Goal: Task Accomplishment & Management: Manage account settings

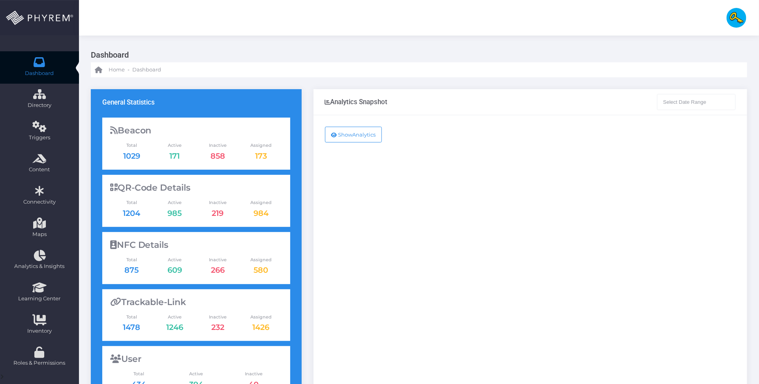
type input "[DATE] - [DATE]"
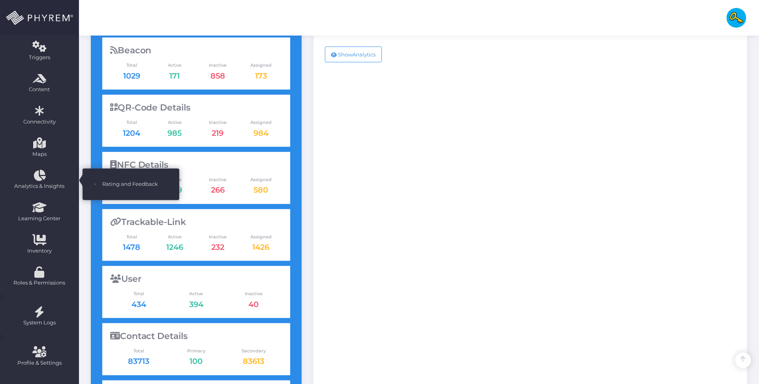
scroll to position [186, 0]
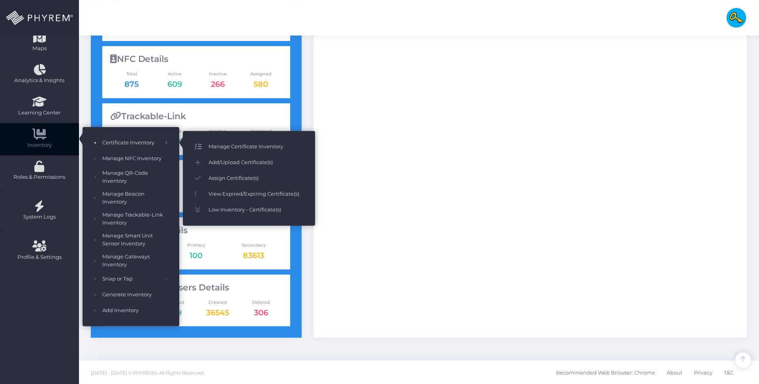
click at [225, 142] on span "Manage Certificate Inventory" at bounding box center [255, 147] width 95 height 10
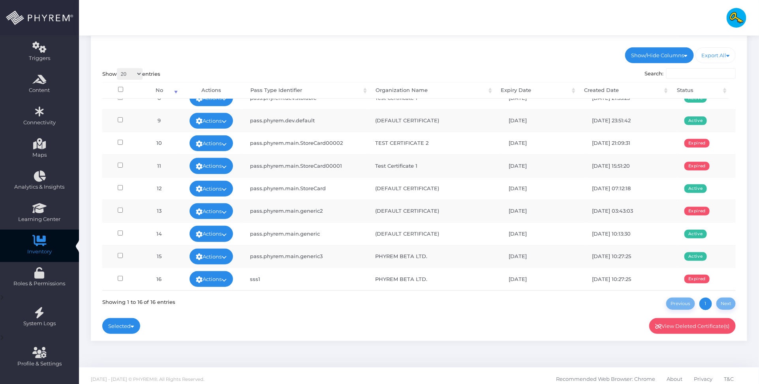
scroll to position [86, 0]
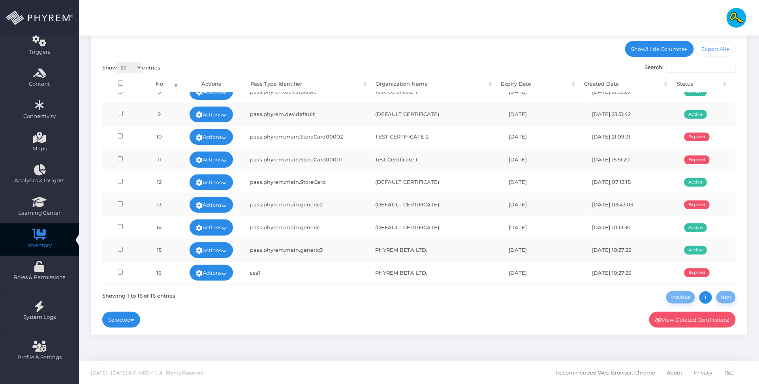
drag, startPoint x: 533, startPoint y: 204, endPoint x: 493, endPoint y: 204, distance: 40.3
click at [493, 204] on tr "13 Actions Edit Deactivate Delete Send Silent Push pass.phyrem.main.generic2 (D…" at bounding box center [419, 204] width 634 height 23
click at [532, 212] on td "[DATE]" at bounding box center [543, 204] width 83 height 23
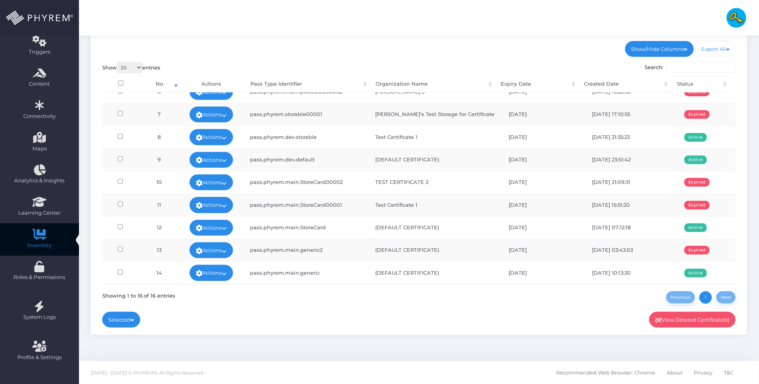
scroll to position [174, 0]
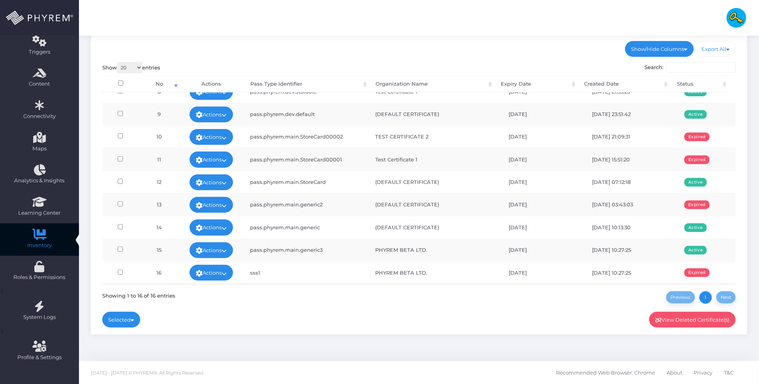
click at [299, 47] on div "Show/Hide Columns No Pass Type Identifier Organization Name" at bounding box center [419, 182] width 656 height 305
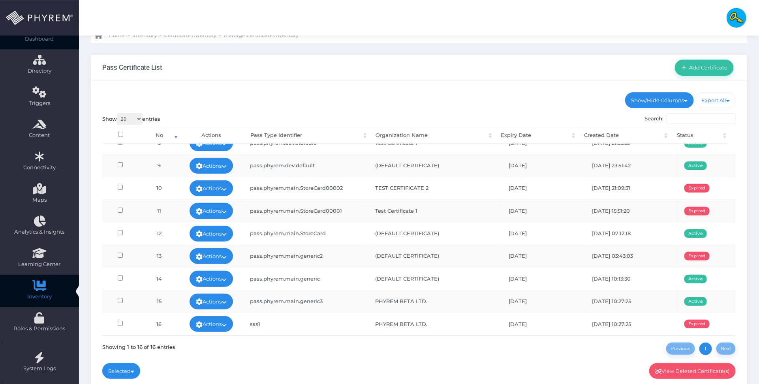
scroll to position [0, 0]
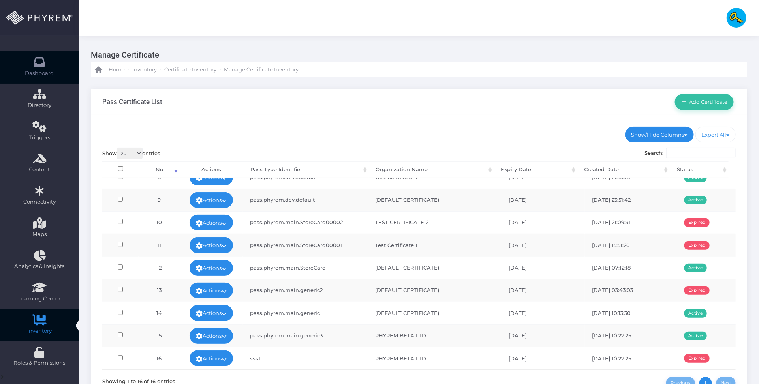
click at [47, 65] on link "Dashboard" at bounding box center [39, 67] width 79 height 32
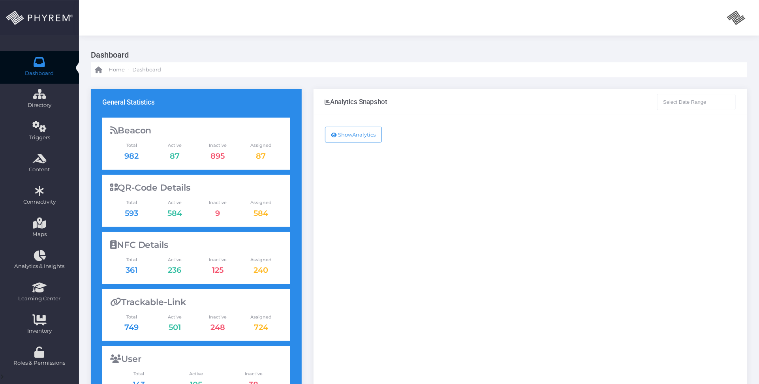
type input "[DATE] - [DATE]"
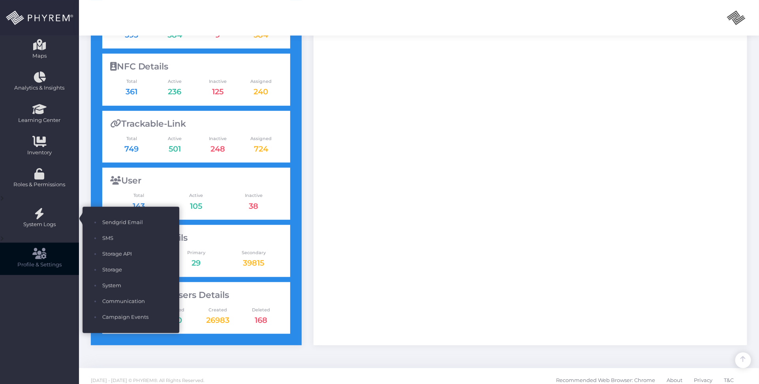
scroll to position [186, 0]
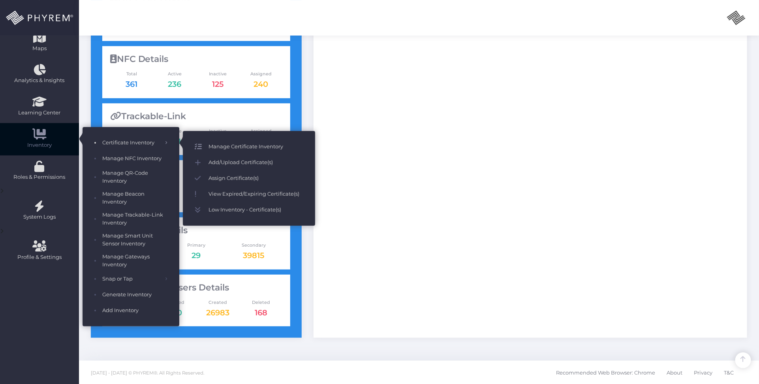
click at [214, 144] on span "Manage Certificate Inventory" at bounding box center [255, 147] width 95 height 10
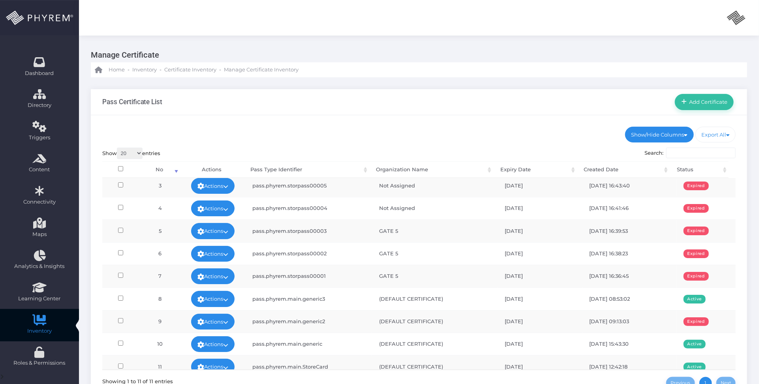
scroll to position [60, 0]
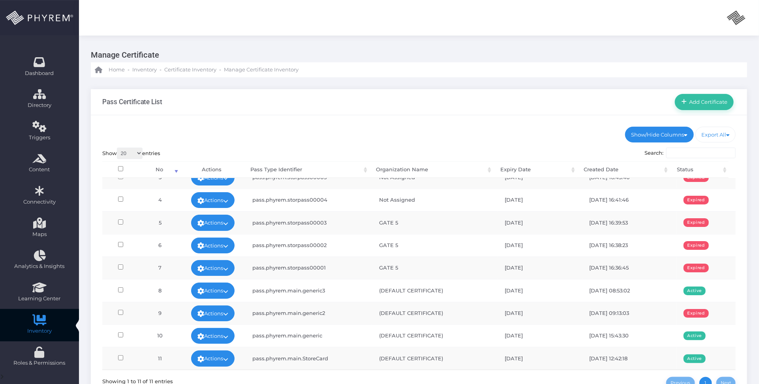
drag, startPoint x: 535, startPoint y: 314, endPoint x: 500, endPoint y: 313, distance: 35.2
click at [500, 313] on td "[DATE]" at bounding box center [539, 313] width 84 height 23
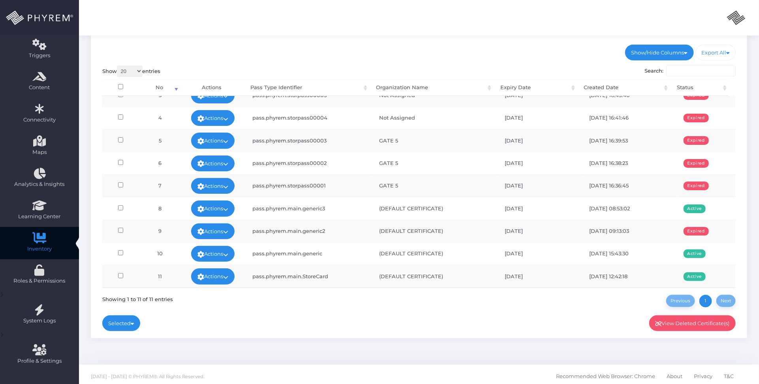
scroll to position [86, 0]
